Goal: Browse casually: Explore the website without a specific task or goal

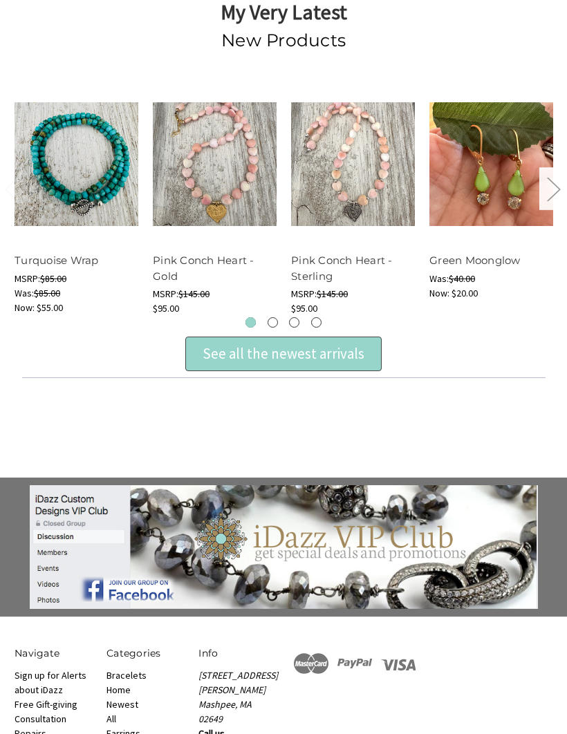
scroll to position [563, 0]
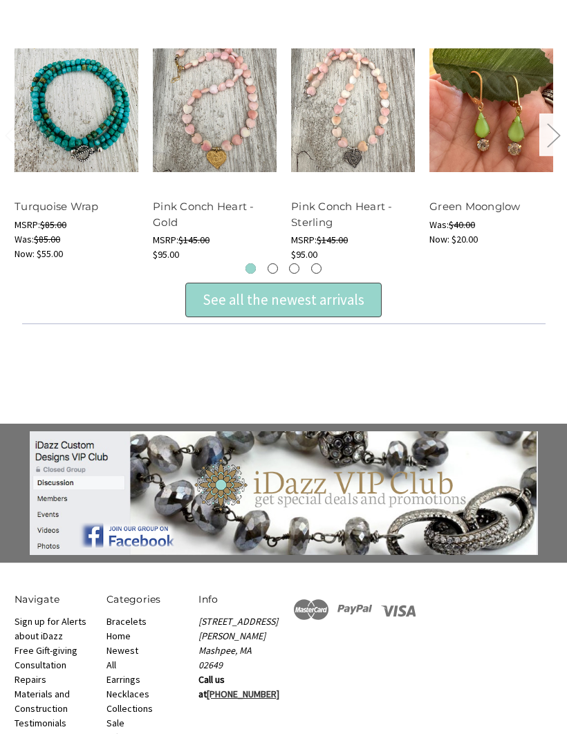
click at [261, 301] on div "See all the newest arrivals" at bounding box center [284, 300] width 162 height 22
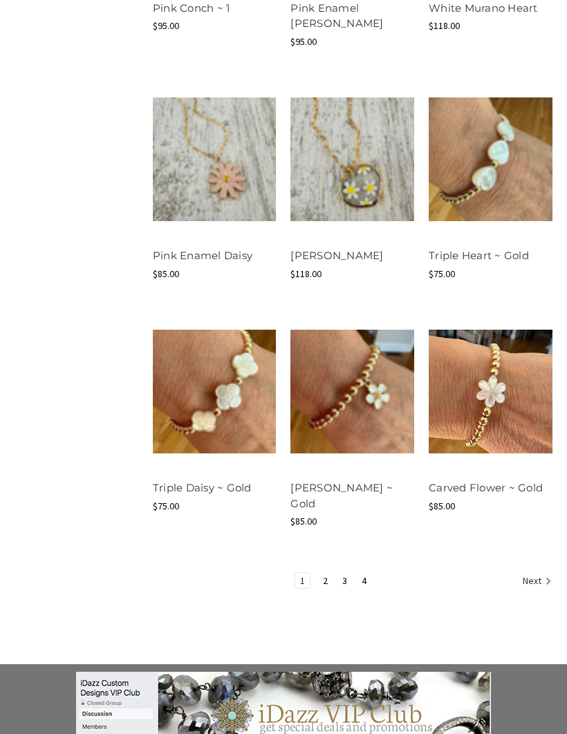
scroll to position [1281, 0]
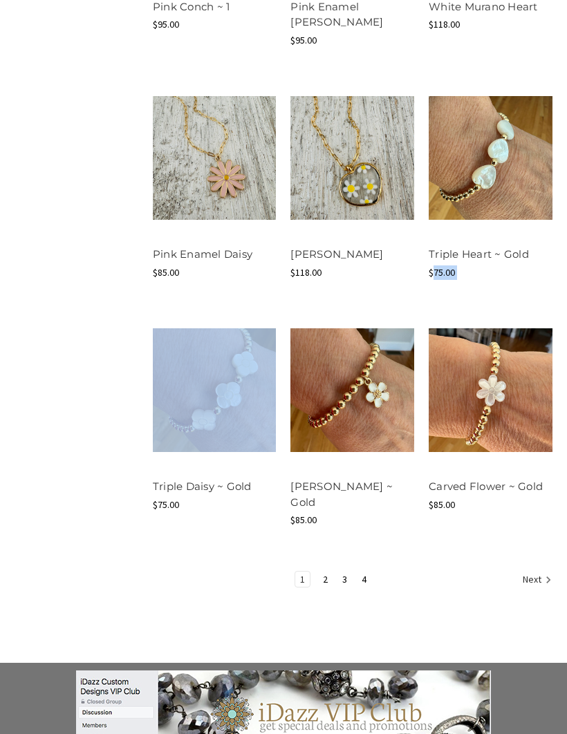
click at [323, 573] on link "2" at bounding box center [325, 580] width 15 height 15
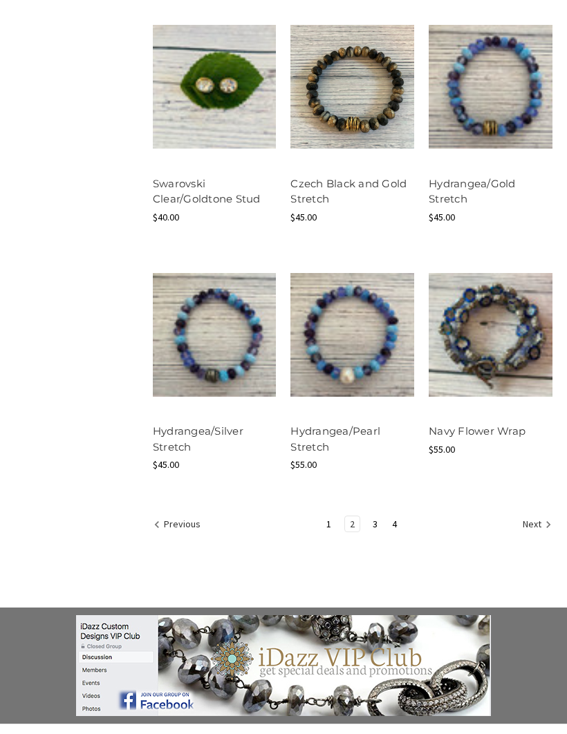
scroll to position [1341, 0]
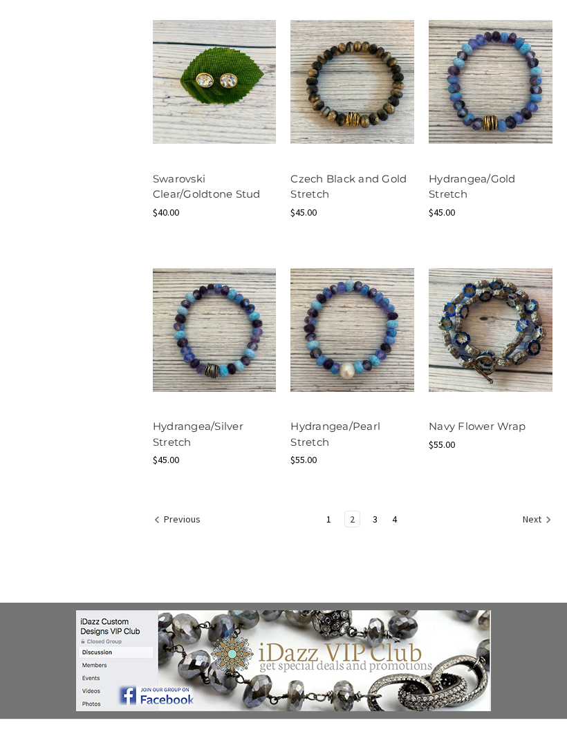
click at [357, 513] on link "2" at bounding box center [352, 519] width 15 height 15
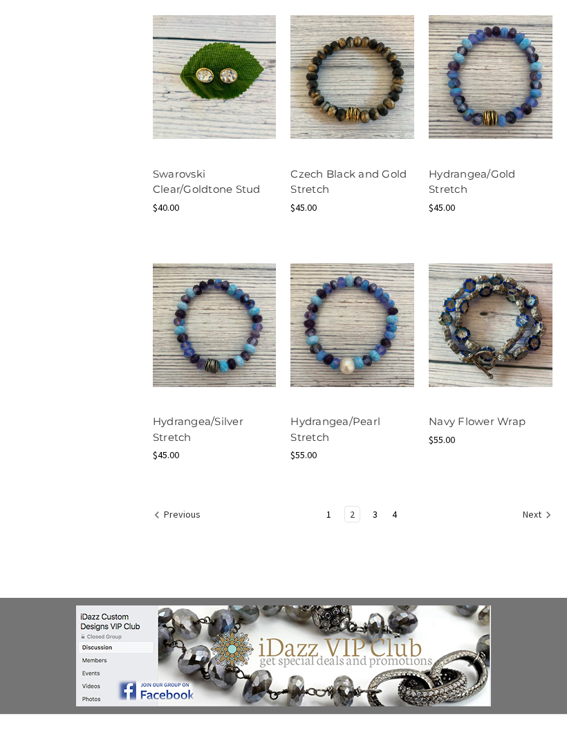
scroll to position [1404, 0]
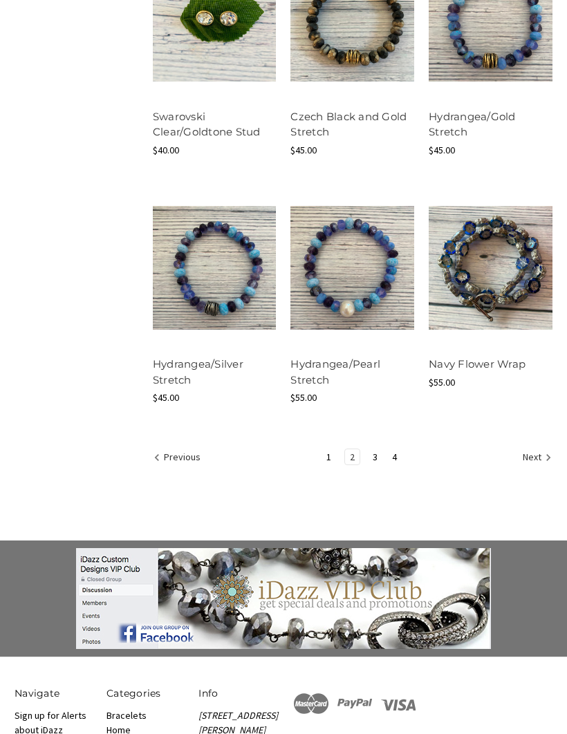
click at [372, 456] on link "3" at bounding box center [375, 457] width 15 height 15
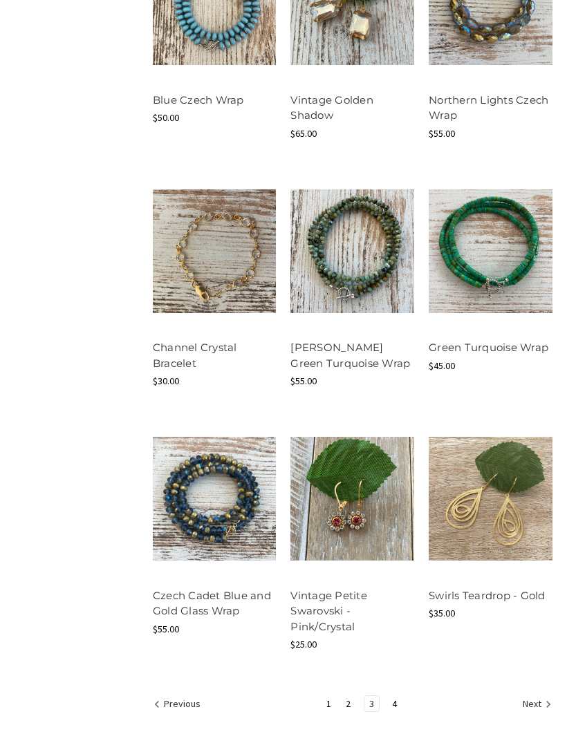
scroll to position [1189, 0]
click at [388, 699] on link "4" at bounding box center [394, 703] width 15 height 15
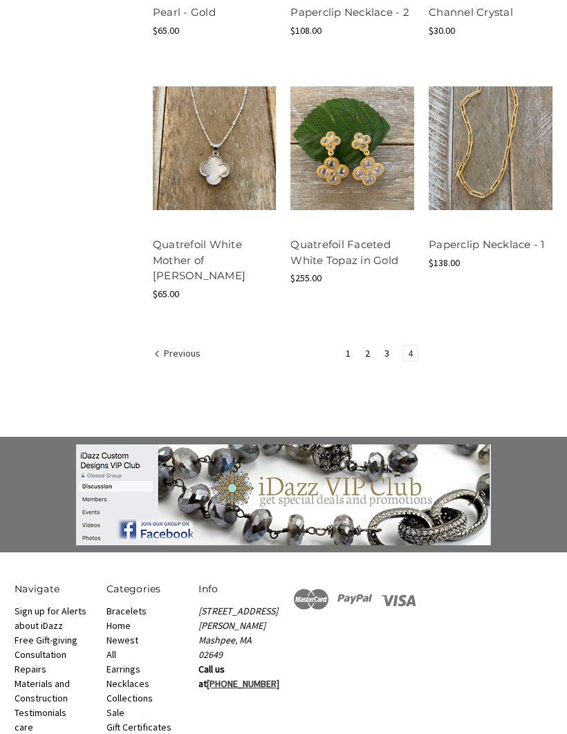
scroll to position [1523, 0]
